Goal: Communication & Community: Answer question/provide support

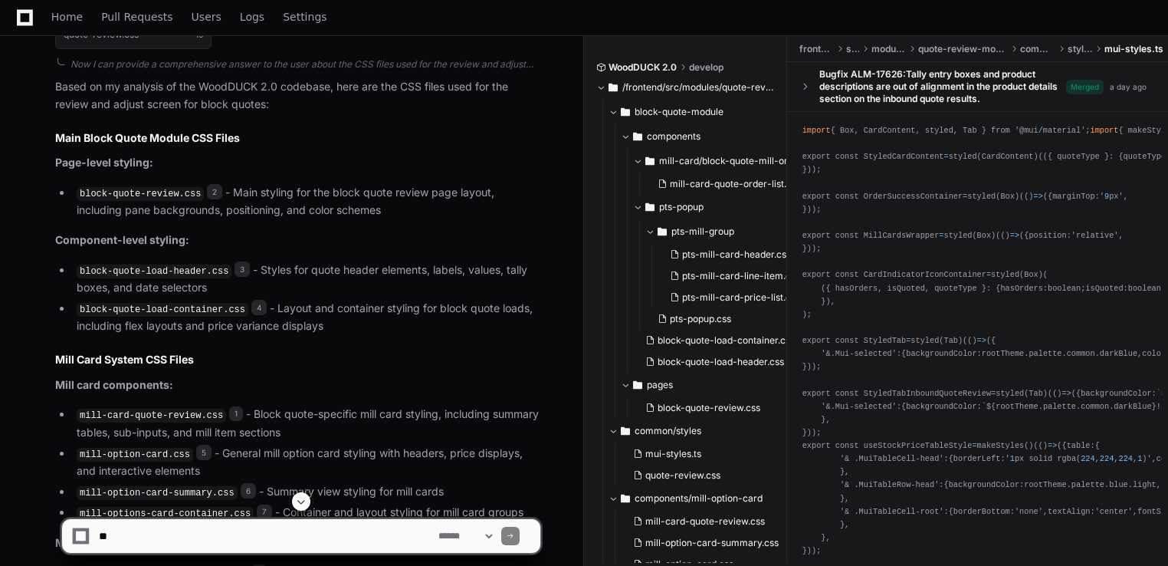
scroll to position [1063, 0]
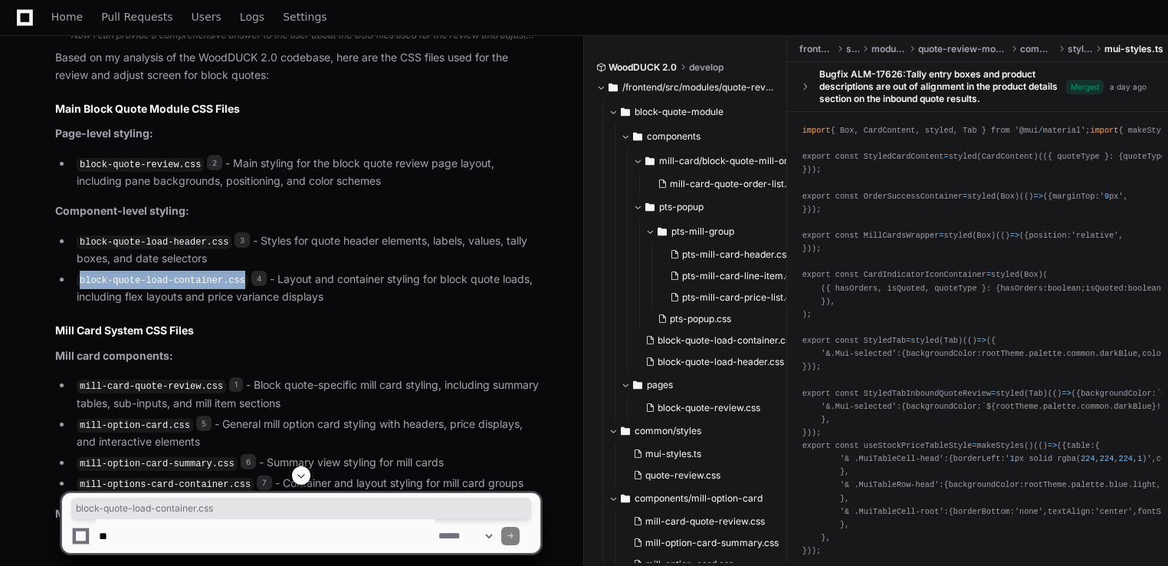
drag, startPoint x: 77, startPoint y: 273, endPoint x: 229, endPoint y: 279, distance: 151.9
click at [229, 279] on code "block-quote-load-container.css" at bounding box center [163, 281] width 172 height 14
copy code "block-quote-load-container.css"
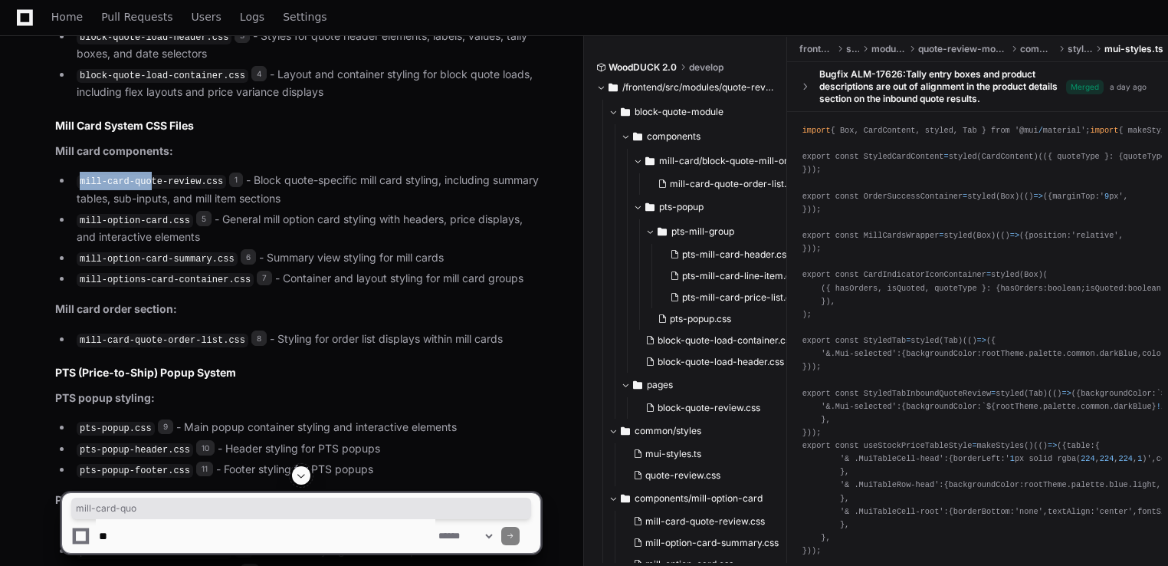
drag, startPoint x: 80, startPoint y: 179, endPoint x: 144, endPoint y: 179, distance: 64.4
click at [144, 179] on code "mill-card-quote-review.css" at bounding box center [151, 182] width 149 height 14
click at [338, 234] on li "mill-option-card.css 5 - General mill option card styling with headers, price d…" at bounding box center [306, 228] width 468 height 35
drag, startPoint x: 76, startPoint y: 213, endPoint x: 181, endPoint y: 219, distance: 105.2
click at [181, 219] on li "mill-option-card.css 5 - General mill option card styling with headers, price d…" at bounding box center [306, 228] width 468 height 35
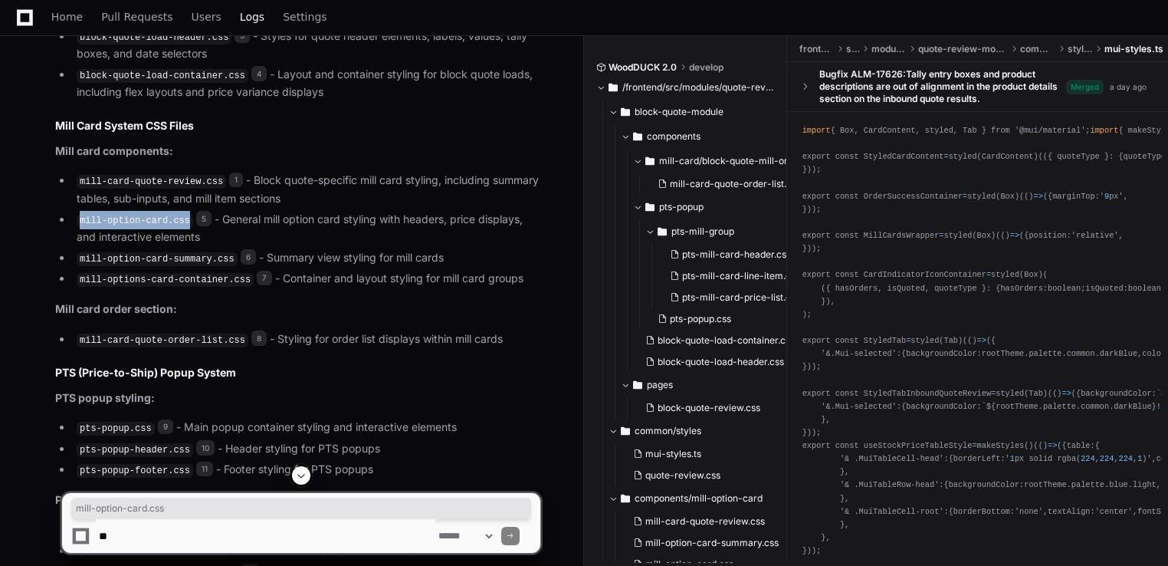
copy code "mill-option-card.css"
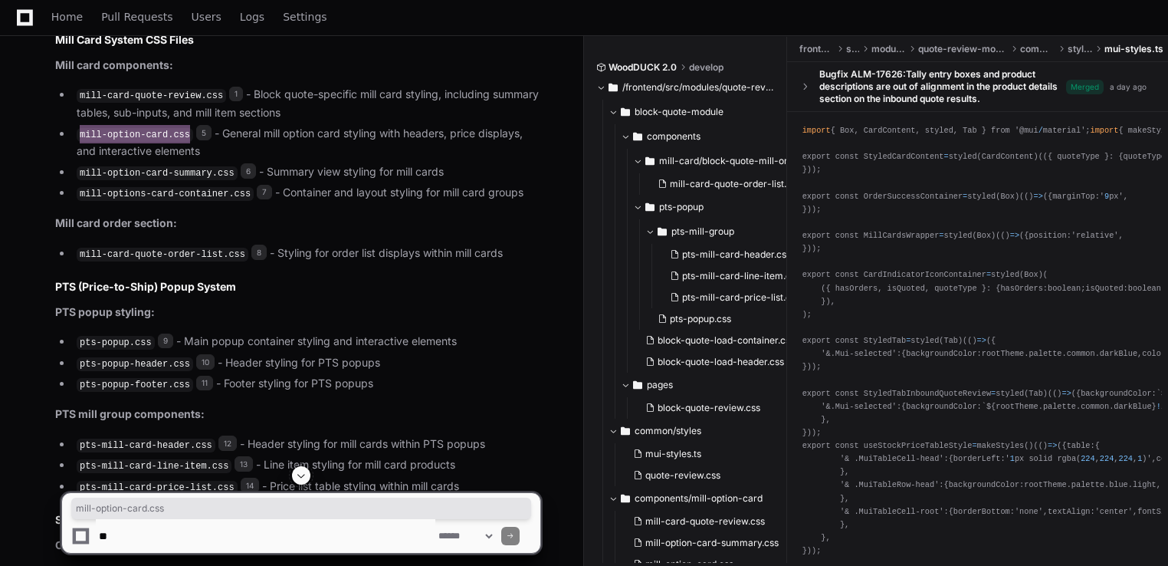
scroll to position [1370, 0]
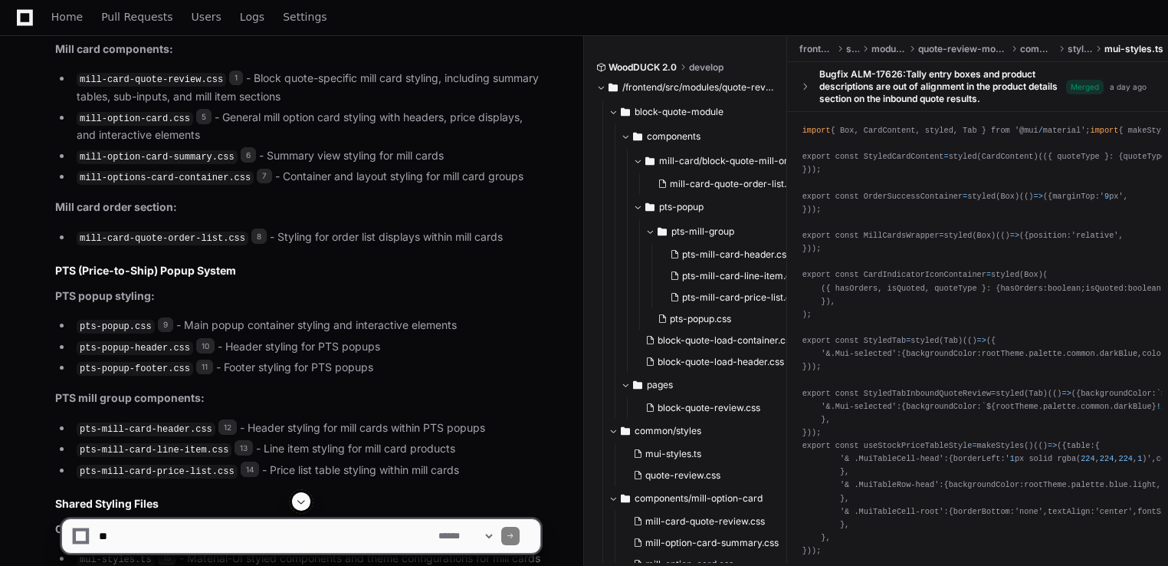
click at [99, 320] on code "pts-popup.css" at bounding box center [116, 327] width 78 height 14
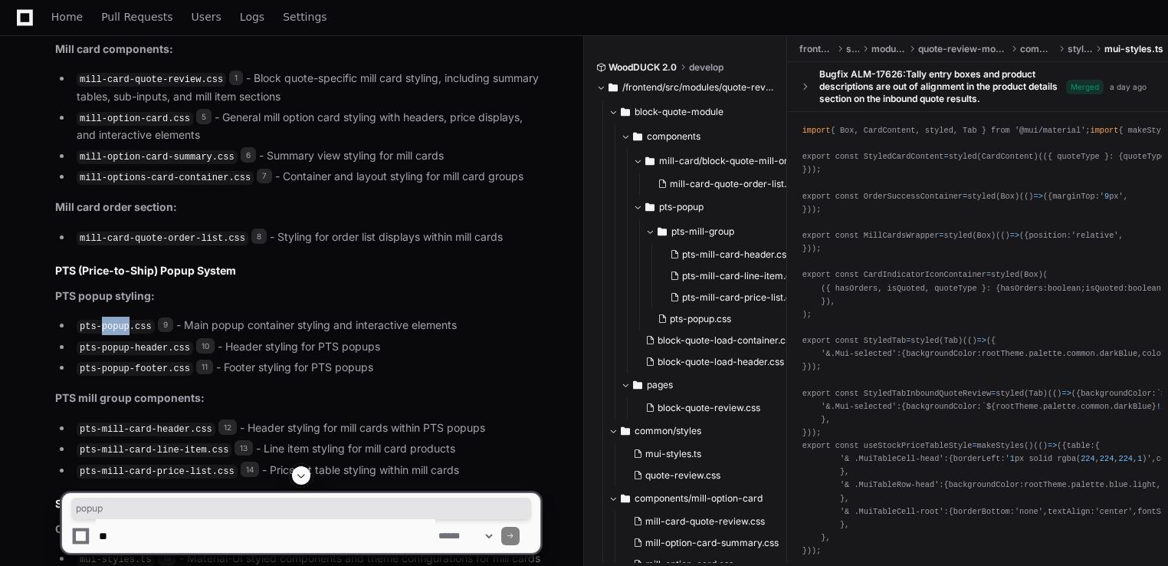
click at [99, 320] on code "pts-popup.css" at bounding box center [116, 327] width 78 height 14
drag, startPoint x: 99, startPoint y: 317, endPoint x: 83, endPoint y: 321, distance: 16.5
click at [83, 321] on code "pts-popup.css" at bounding box center [116, 327] width 78 height 14
drag, startPoint x: 80, startPoint y: 320, endPoint x: 144, endPoint y: 327, distance: 64.8
click at [144, 327] on ul "pts-popup.css 9 - Main popup container styling and interactive elements pts-pop…" at bounding box center [297, 347] width 485 height 61
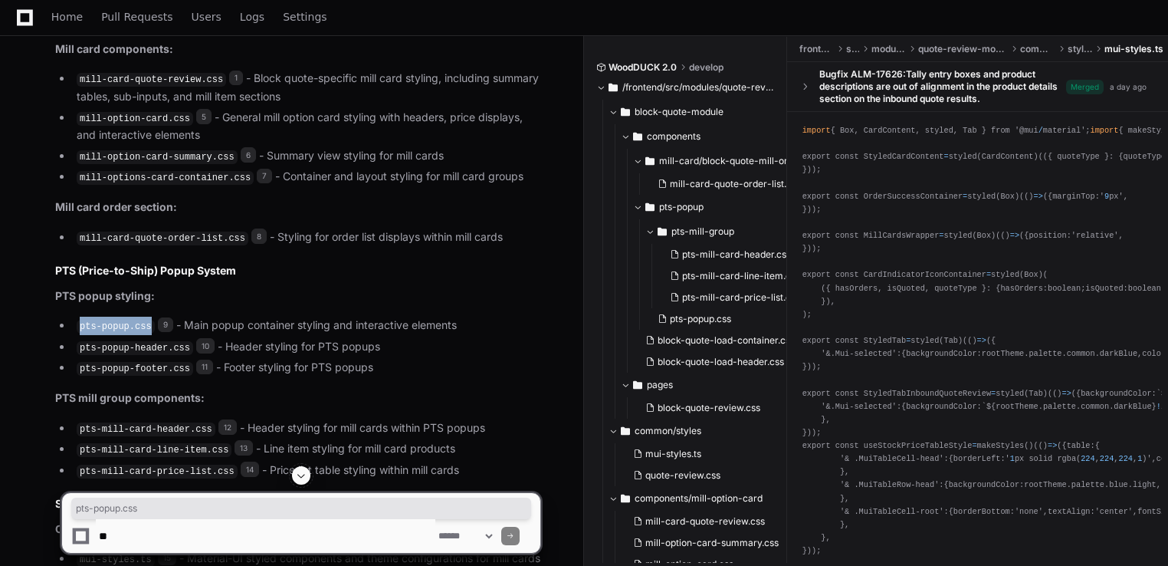
copy code "pts-popup.css"
click at [263, 529] on textarea at bounding box center [266, 536] width 340 height 34
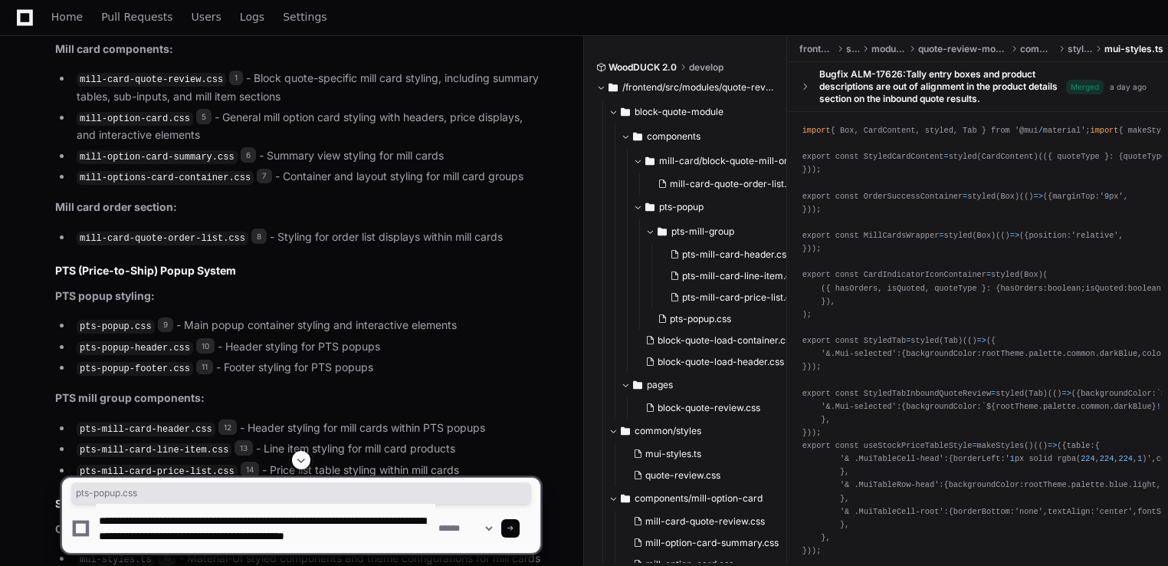
scroll to position [5, 0]
type textarea "**********"
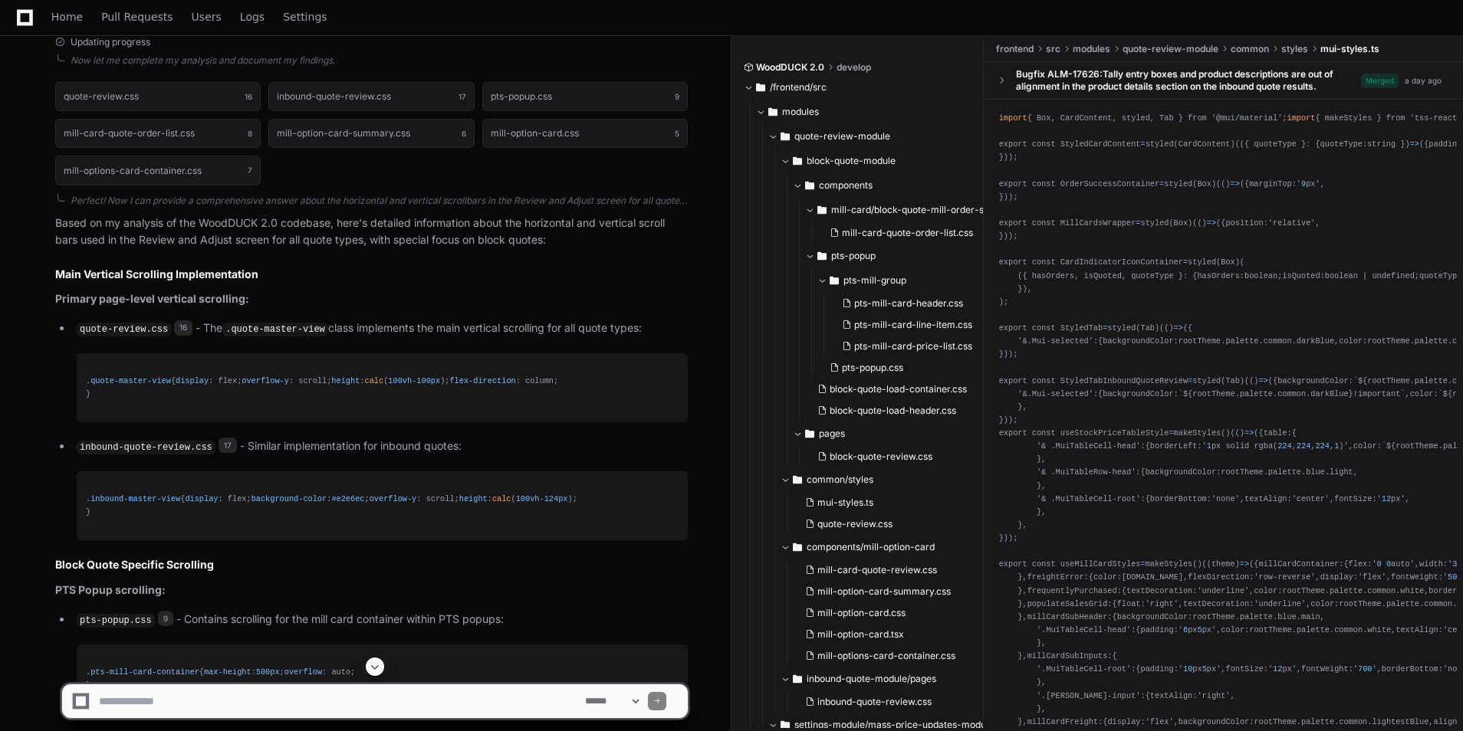
scroll to position [2763, 0]
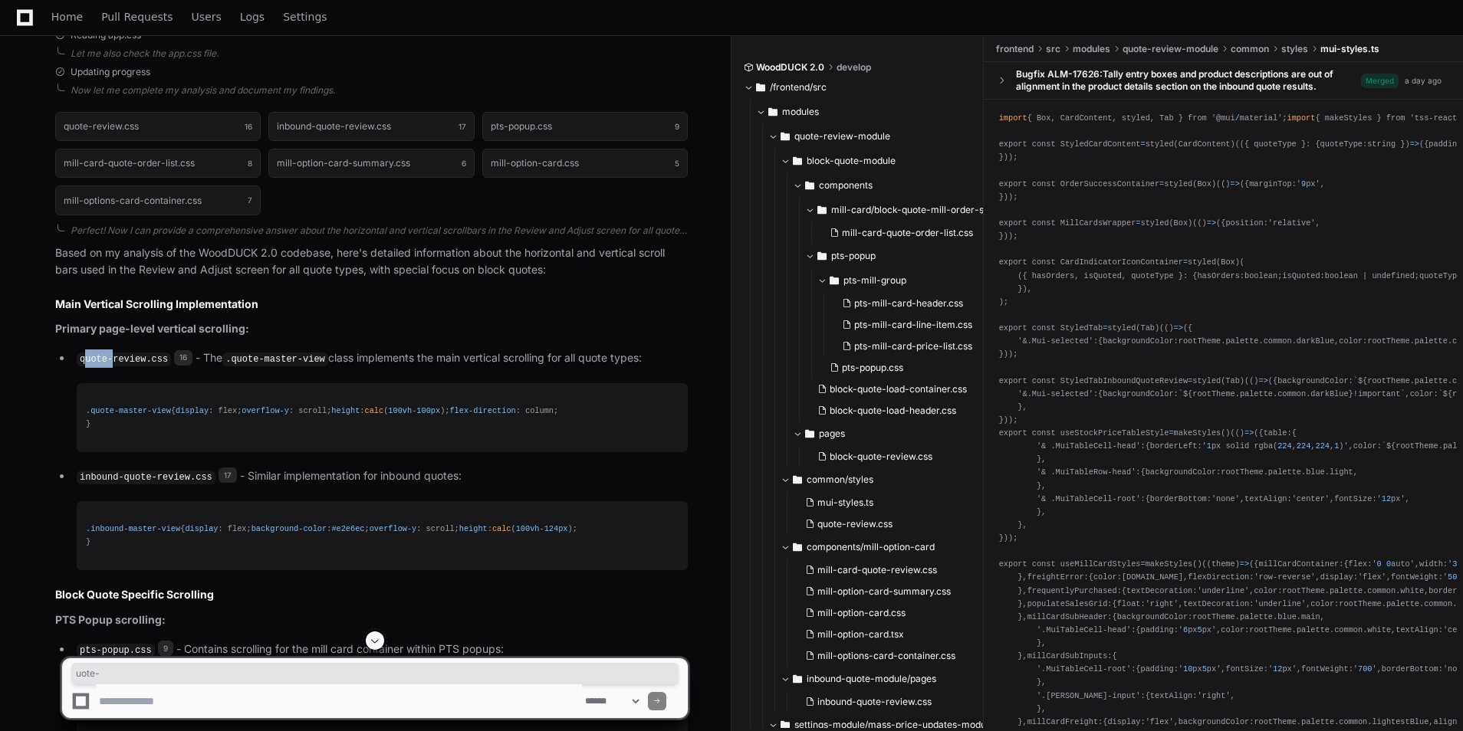
drag, startPoint x: 84, startPoint y: 348, endPoint x: 108, endPoint y: 356, distance: 25.0
click at [108, 356] on code "quote-review.css" at bounding box center [124, 360] width 94 height 14
drag, startPoint x: 108, startPoint y: 356, endPoint x: 89, endPoint y: 373, distance: 25.5
click at [89, 373] on li "quote-review.css 16 - The .quote-master-view class implements the main vertical…" at bounding box center [380, 401] width 616 height 103
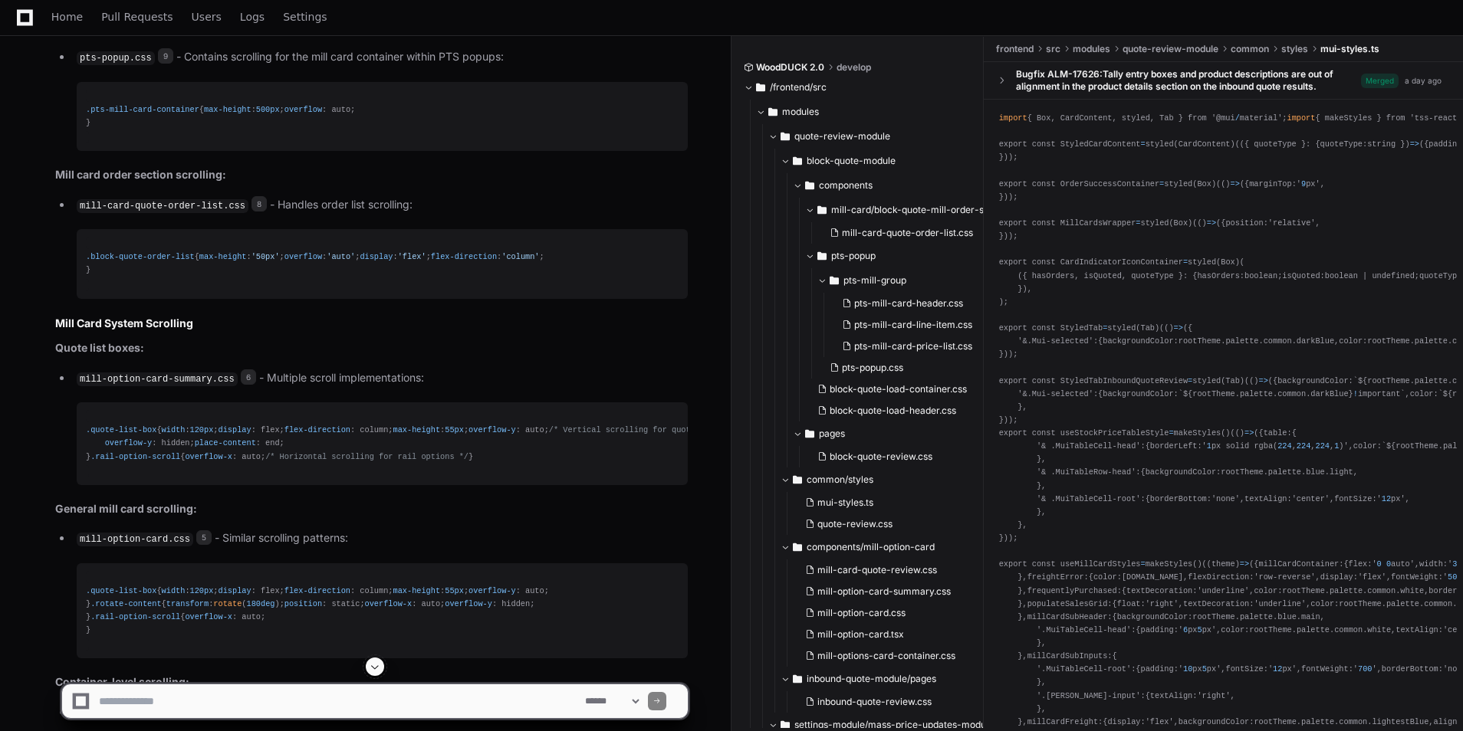
scroll to position [3376, 0]
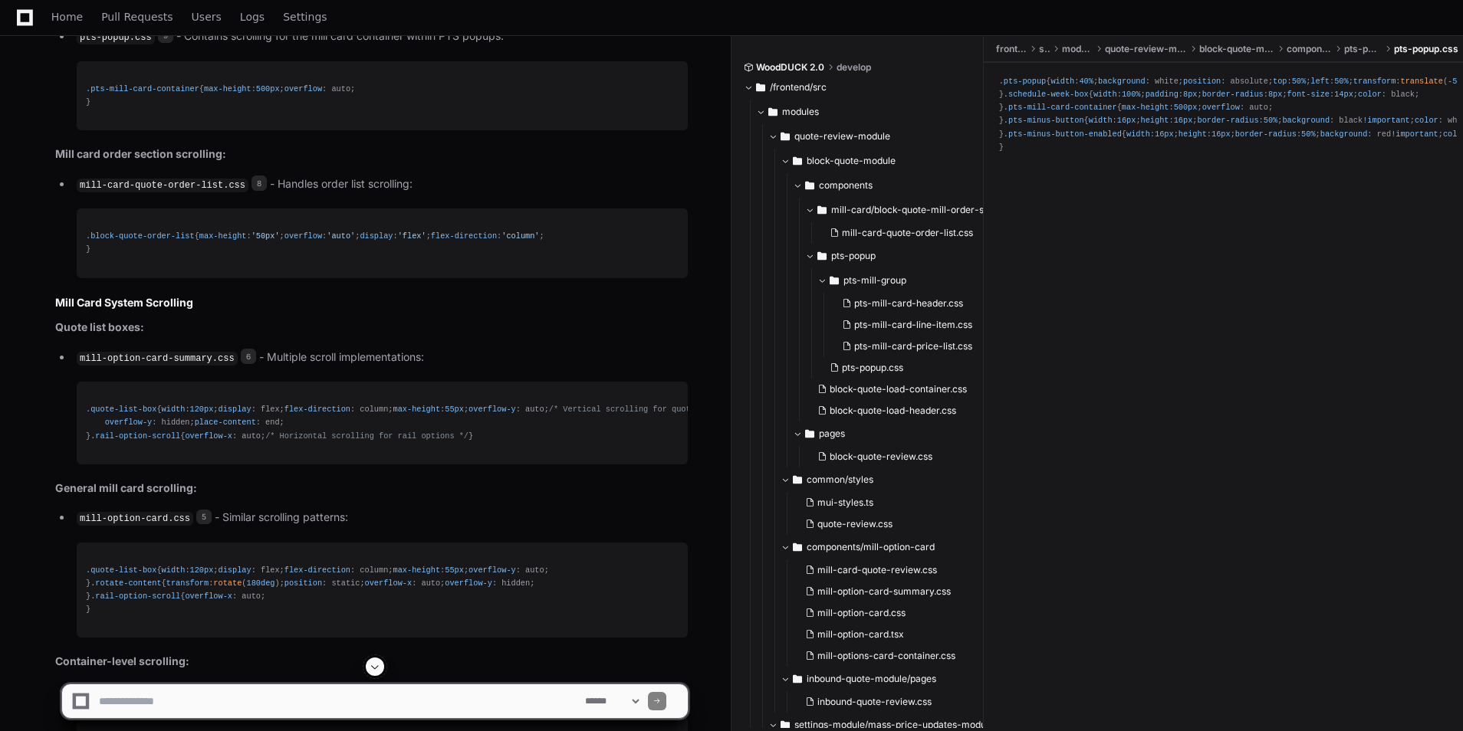
click at [141, 44] on code "pts-popup.css" at bounding box center [116, 38] width 78 height 14
click at [158, 43] on span "9" at bounding box center [165, 35] width 15 height 15
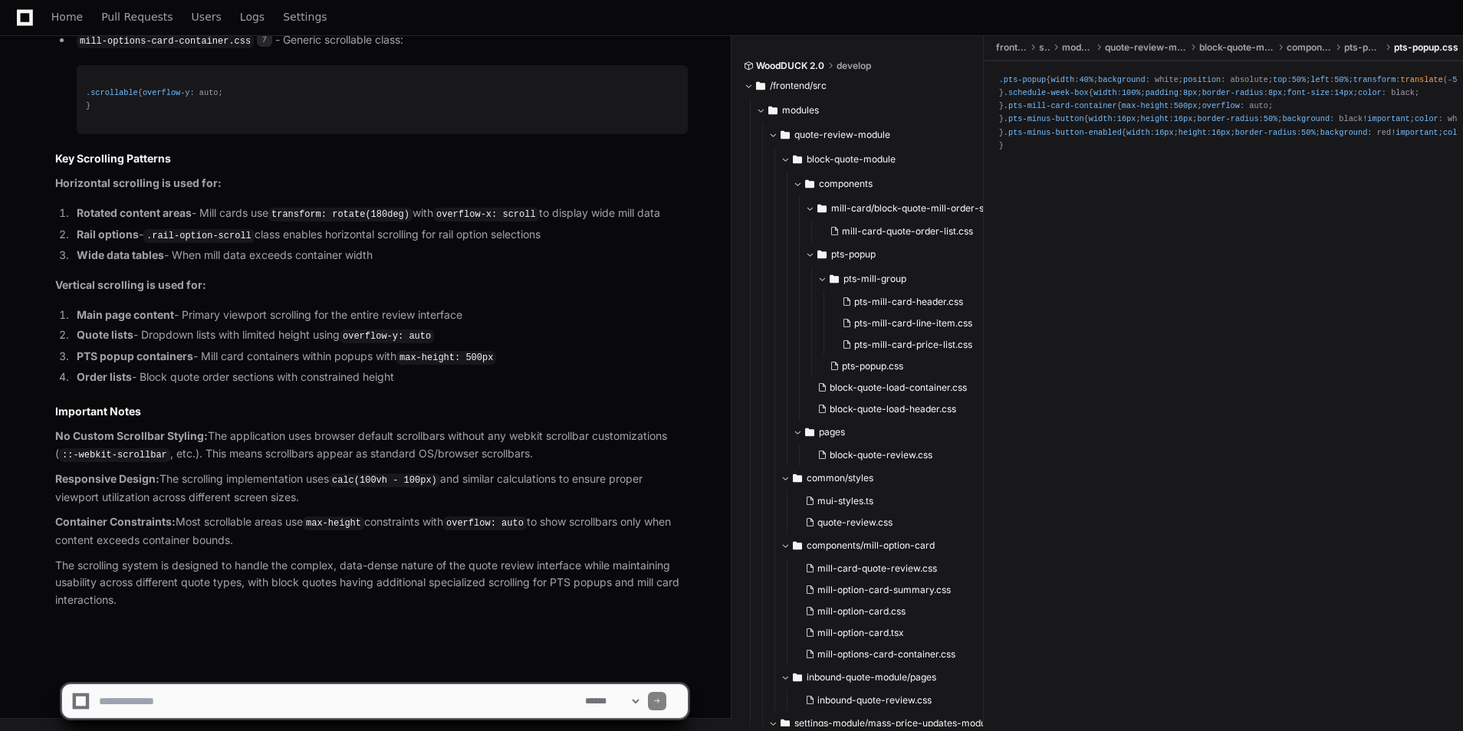
scroll to position [4602, 0]
click at [257, 695] on textarea at bounding box center [339, 702] width 486 height 34
type textarea "**********"
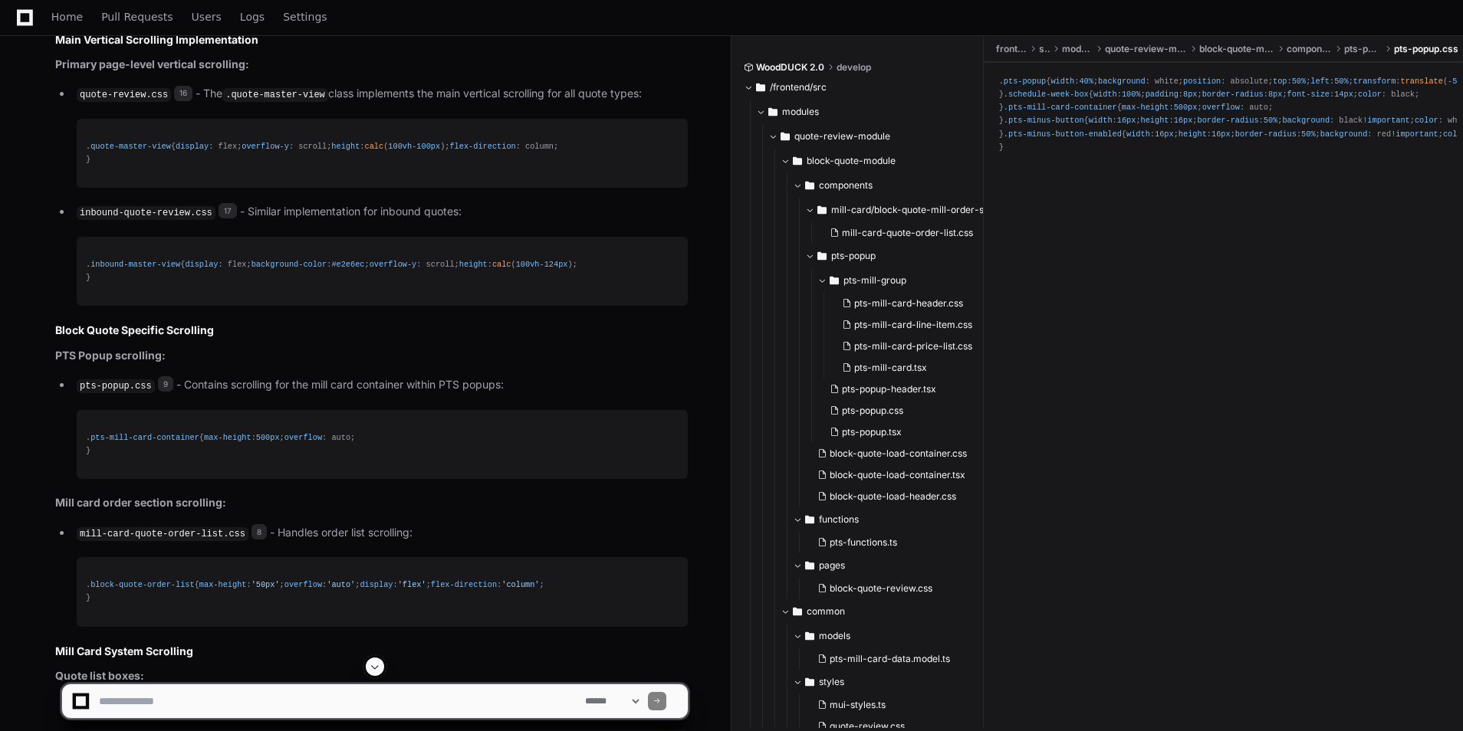
scroll to position [2989, 0]
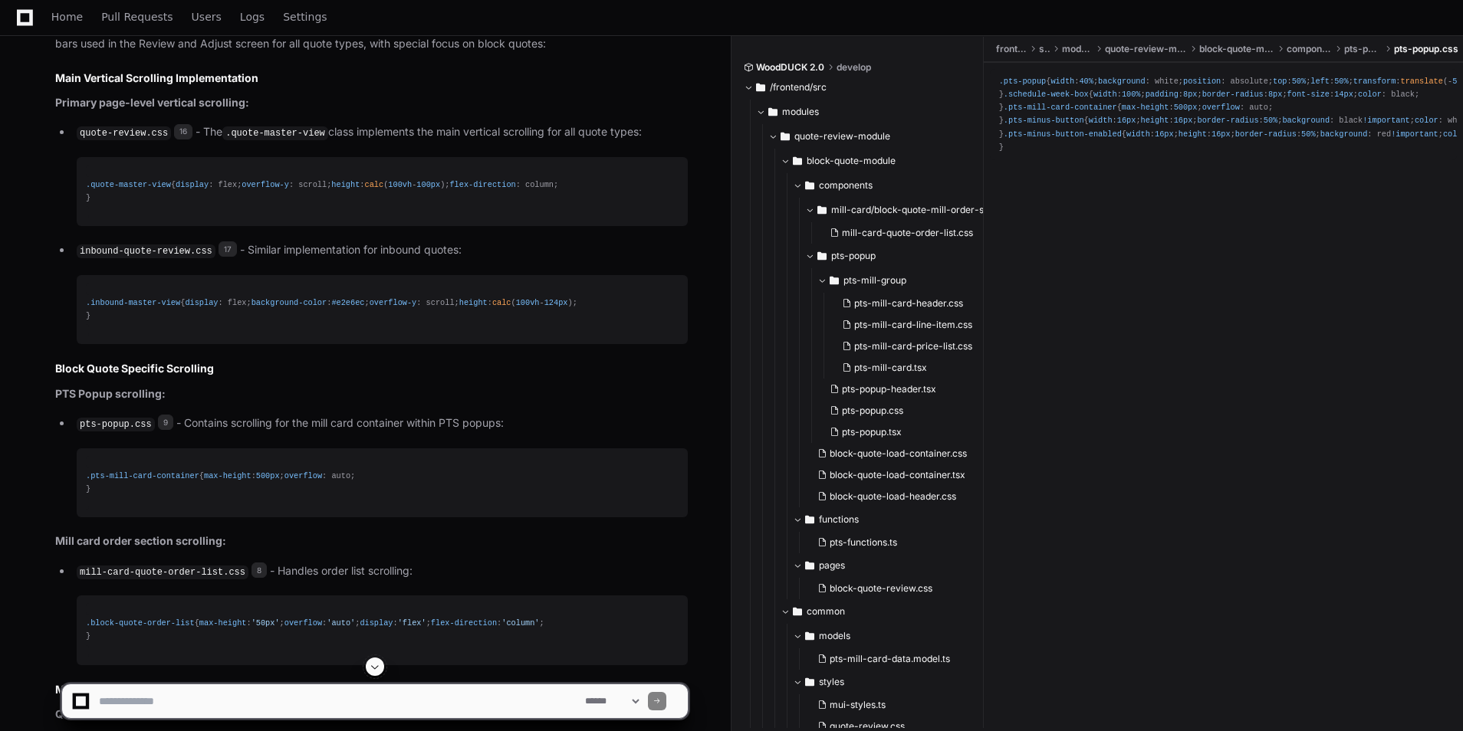
click at [371, 668] on span at bounding box center [375, 667] width 12 height 12
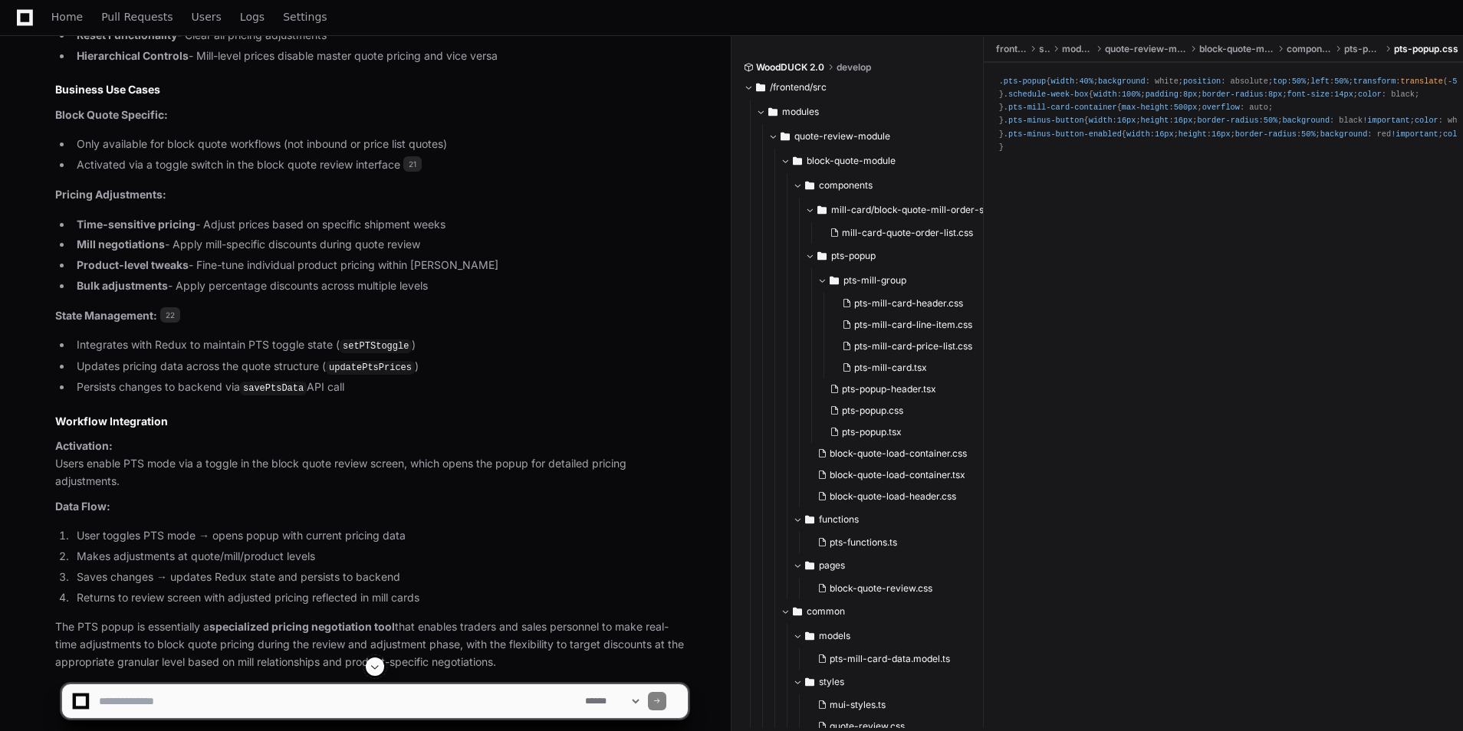
scroll to position [6668, 0]
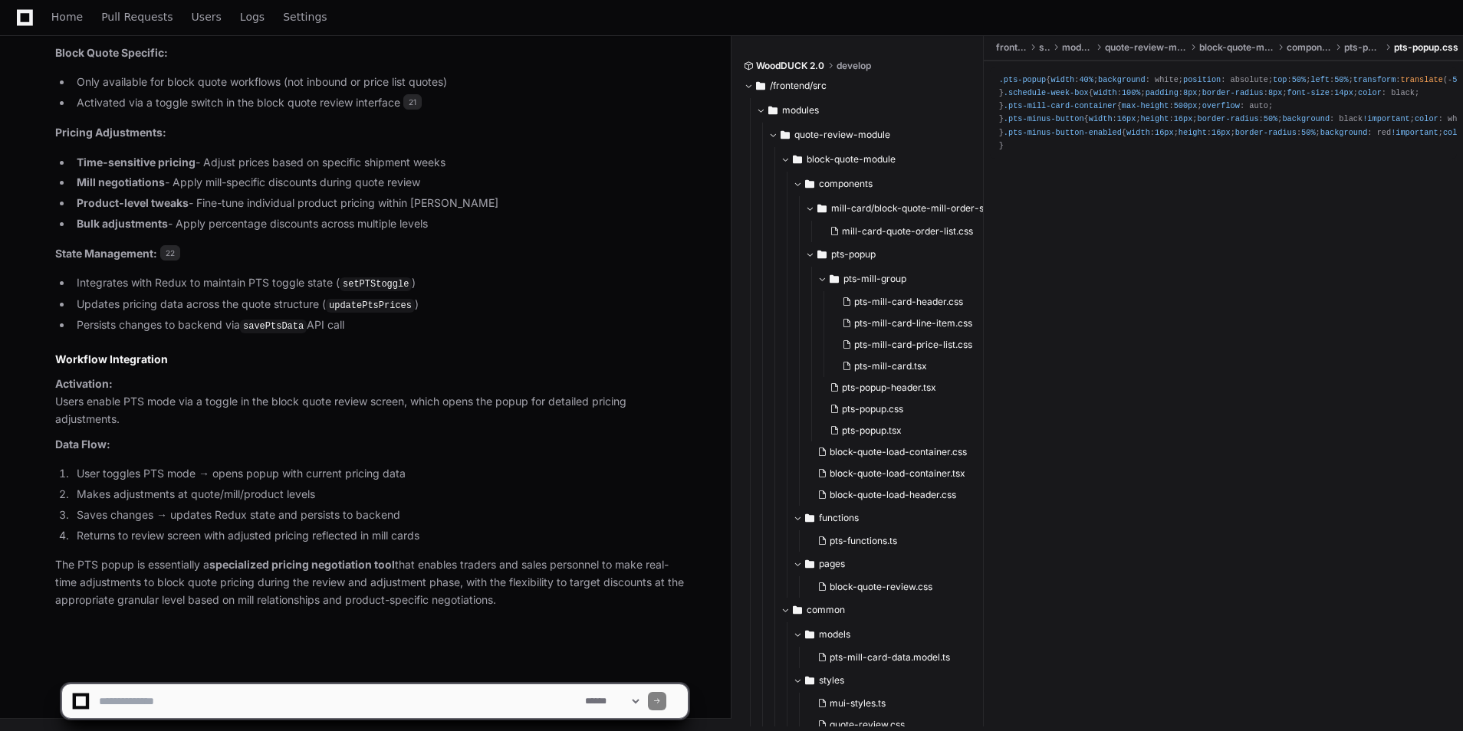
click at [319, 708] on textarea at bounding box center [339, 702] width 486 height 34
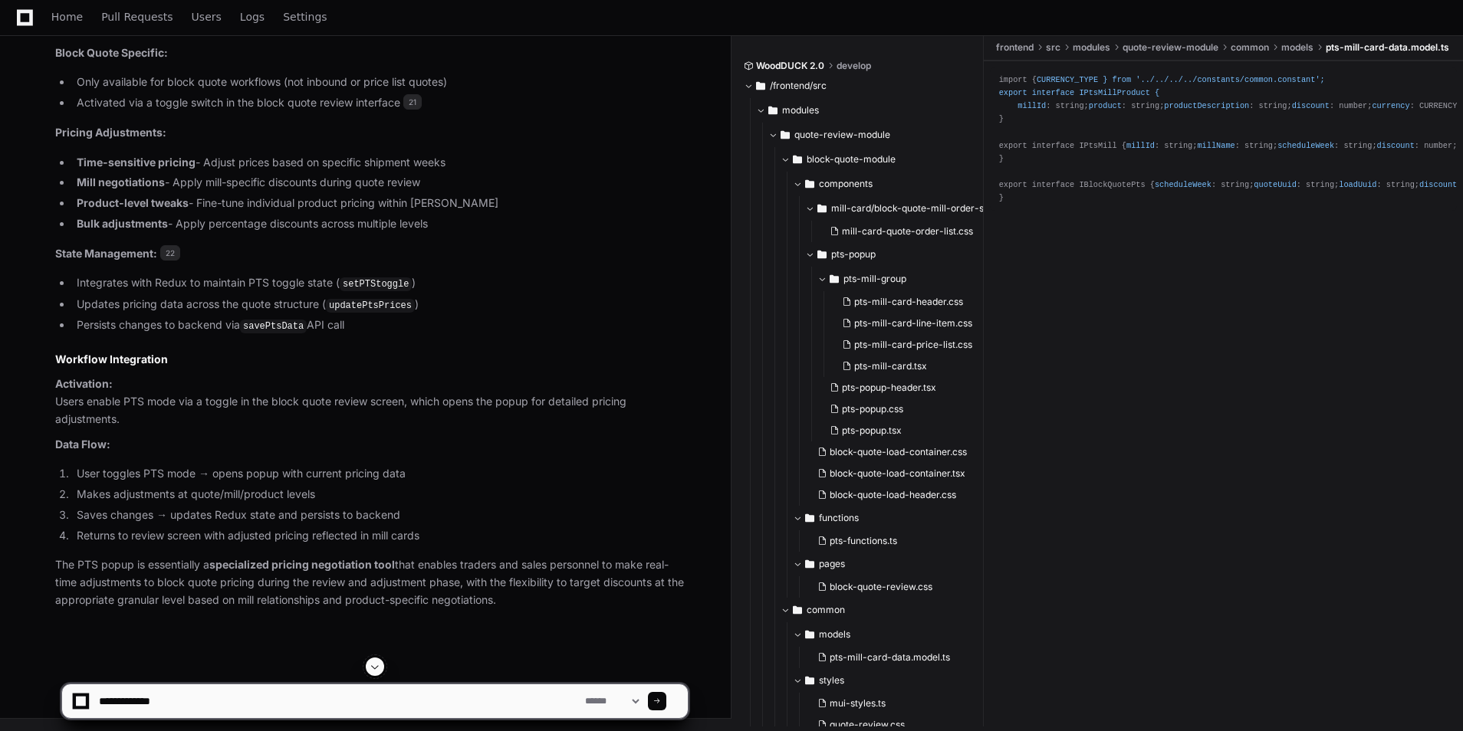
scroll to position [6463, 0]
type textarea "**********"
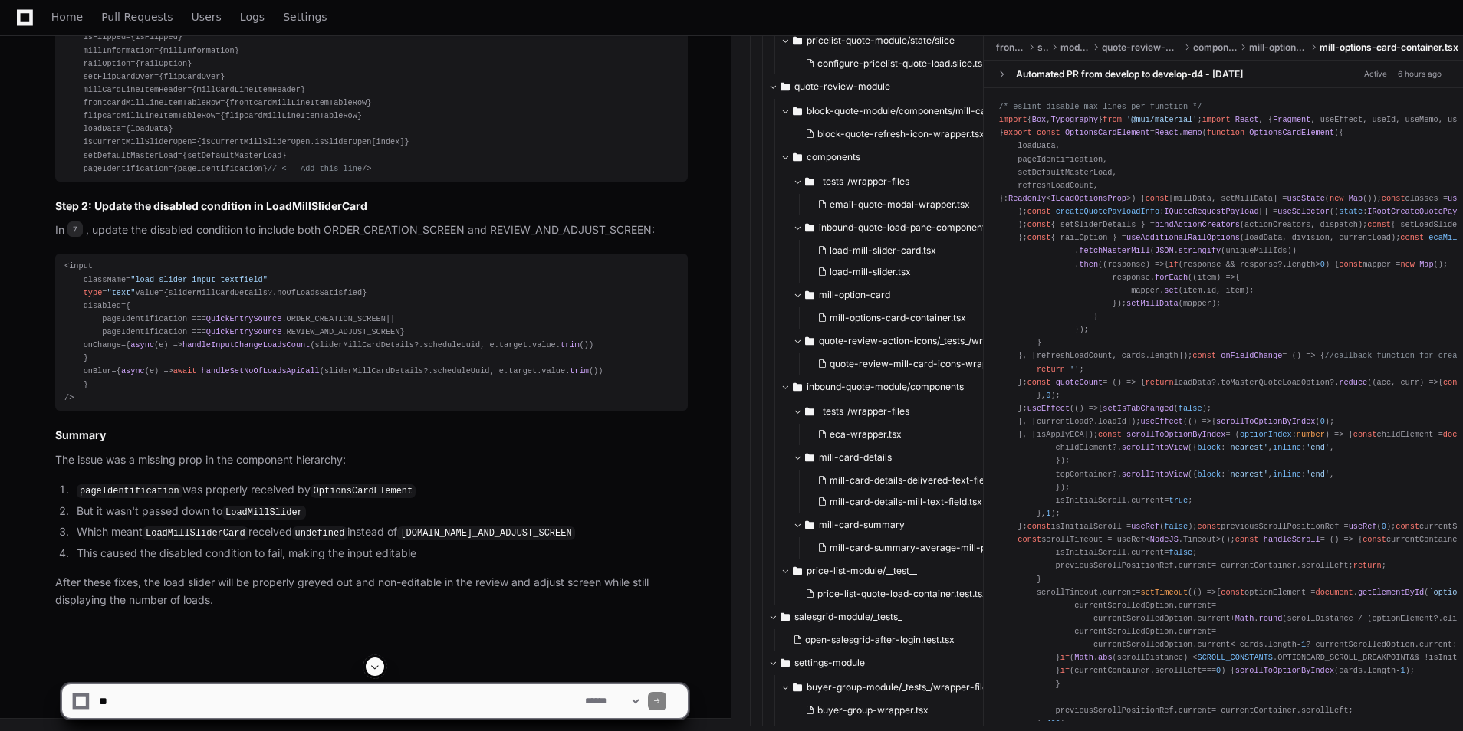
scroll to position [5419, 0]
